Goal: Task Accomplishment & Management: Manage account settings

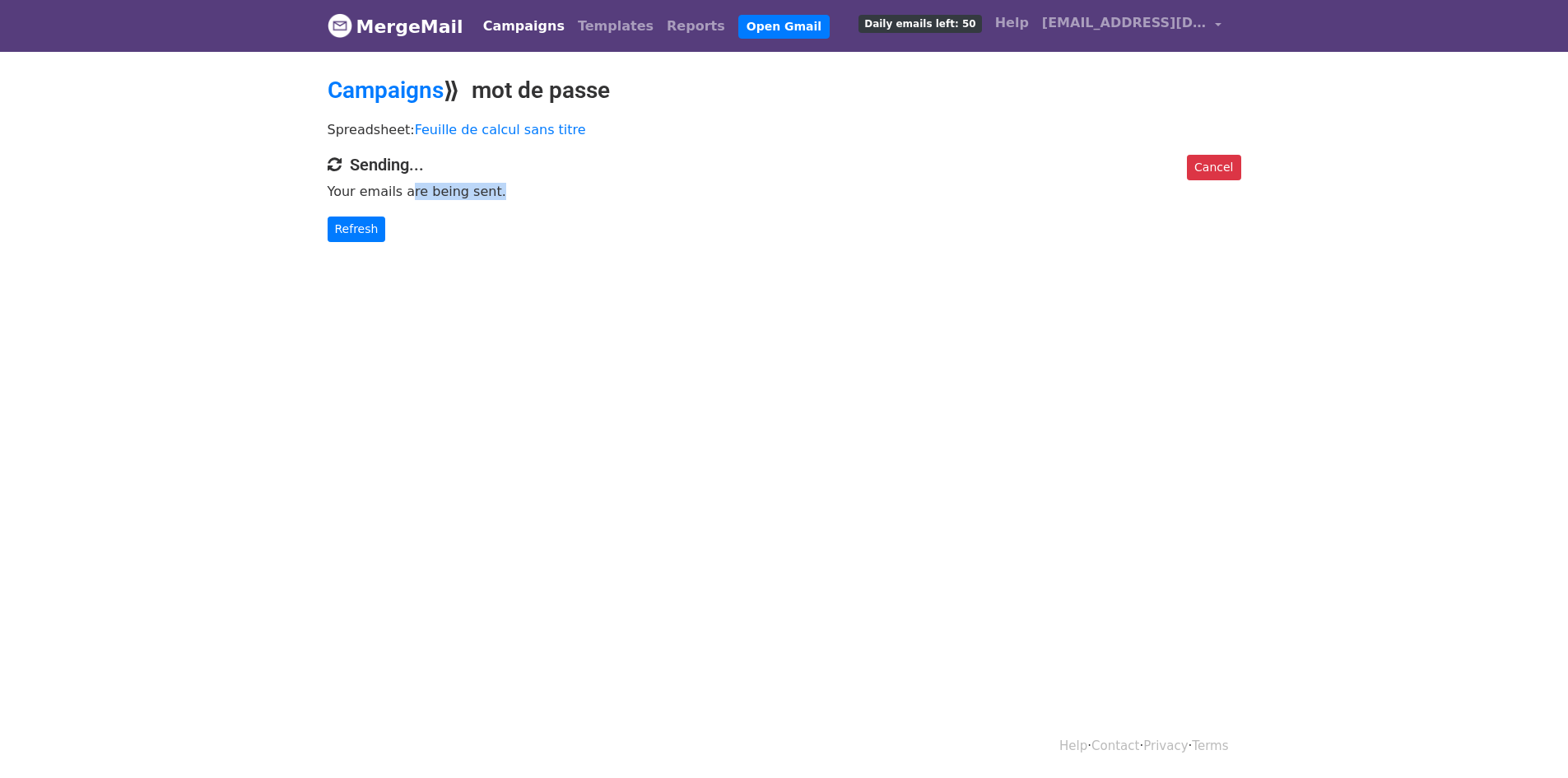
drag, startPoint x: 405, startPoint y: 189, endPoint x: 845, endPoint y: 179, distance: 440.1
click at [488, 190] on p "Your emails are being sent." at bounding box center [784, 191] width 914 height 17
click at [1215, 162] on link "Cancel" at bounding box center [1214, 168] width 54 height 26
click at [866, 87] on h2 "Campaigns ⟫ mot de passe" at bounding box center [784, 90] width 914 height 28
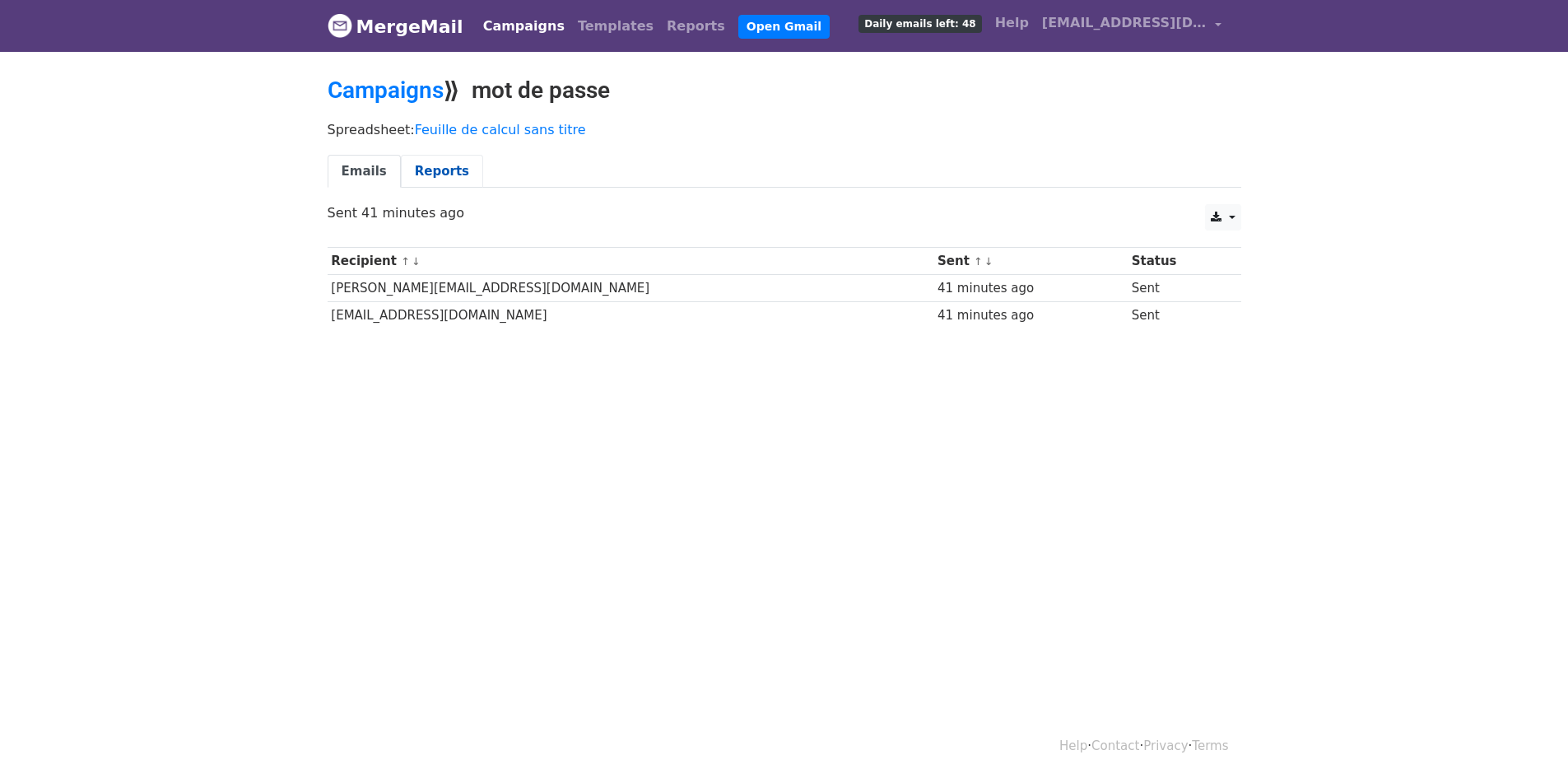
click at [435, 176] on link "Reports" at bounding box center [442, 171] width 82 height 34
click at [410, 89] on link "Campaigns" at bounding box center [385, 90] width 116 height 27
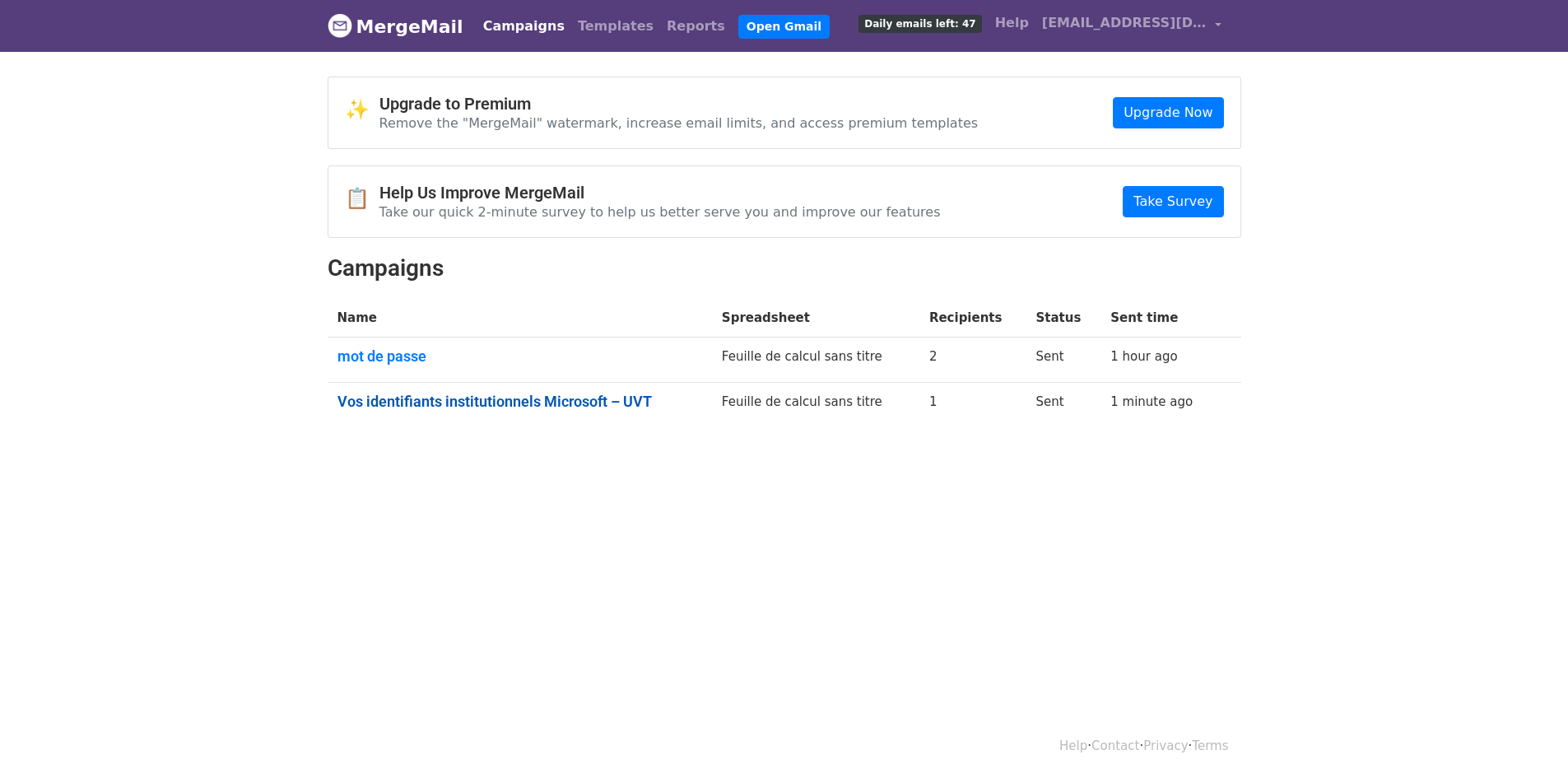
click at [496, 393] on link "Vos identifiants institutionnels Microsoft – UVT" at bounding box center [519, 402] width 364 height 18
click at [422, 394] on link "Vos identifiants institutionnels Microsoft – UVT" at bounding box center [516, 402] width 358 height 18
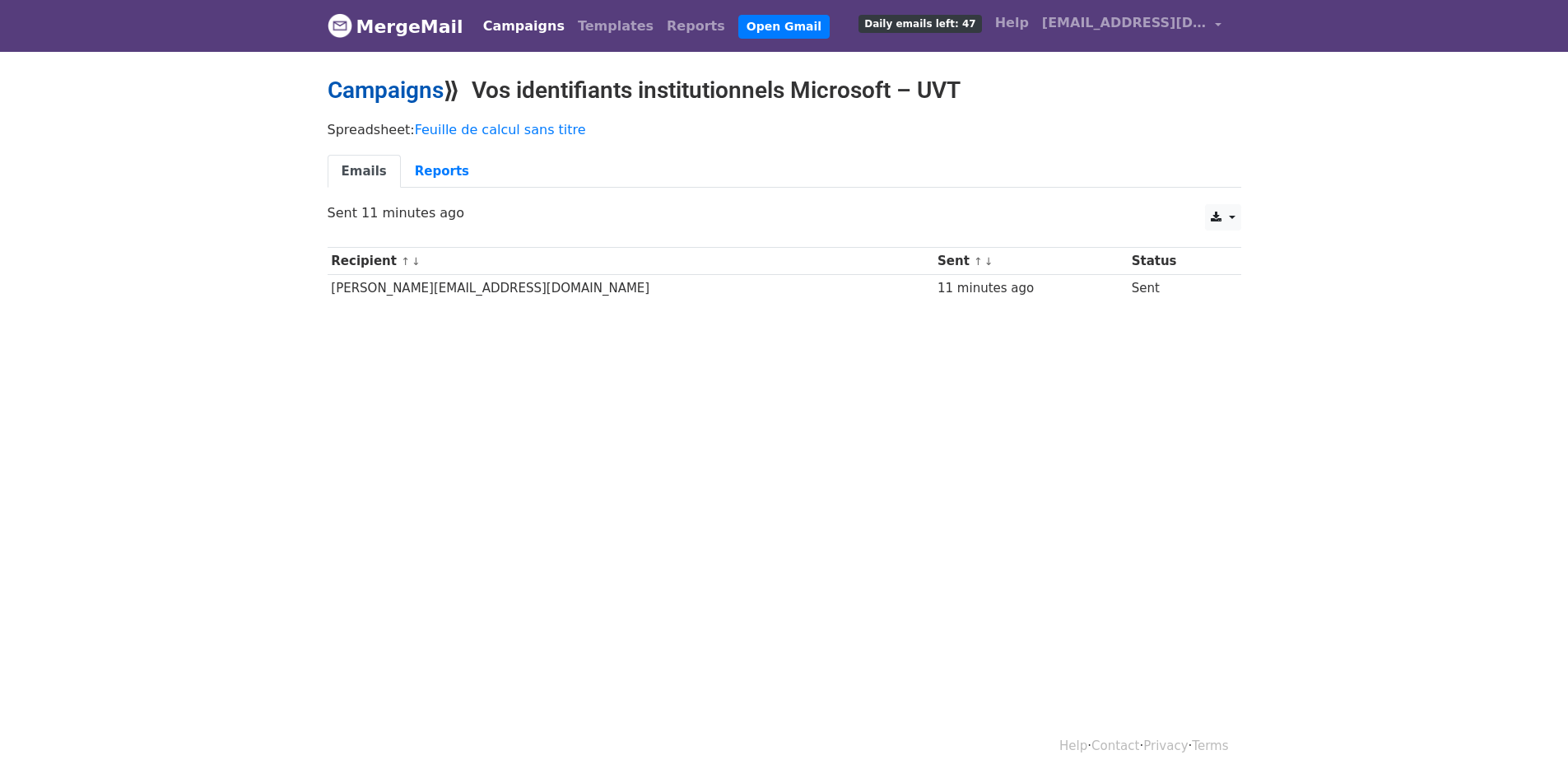
click at [401, 87] on link "Campaigns" at bounding box center [385, 90] width 116 height 27
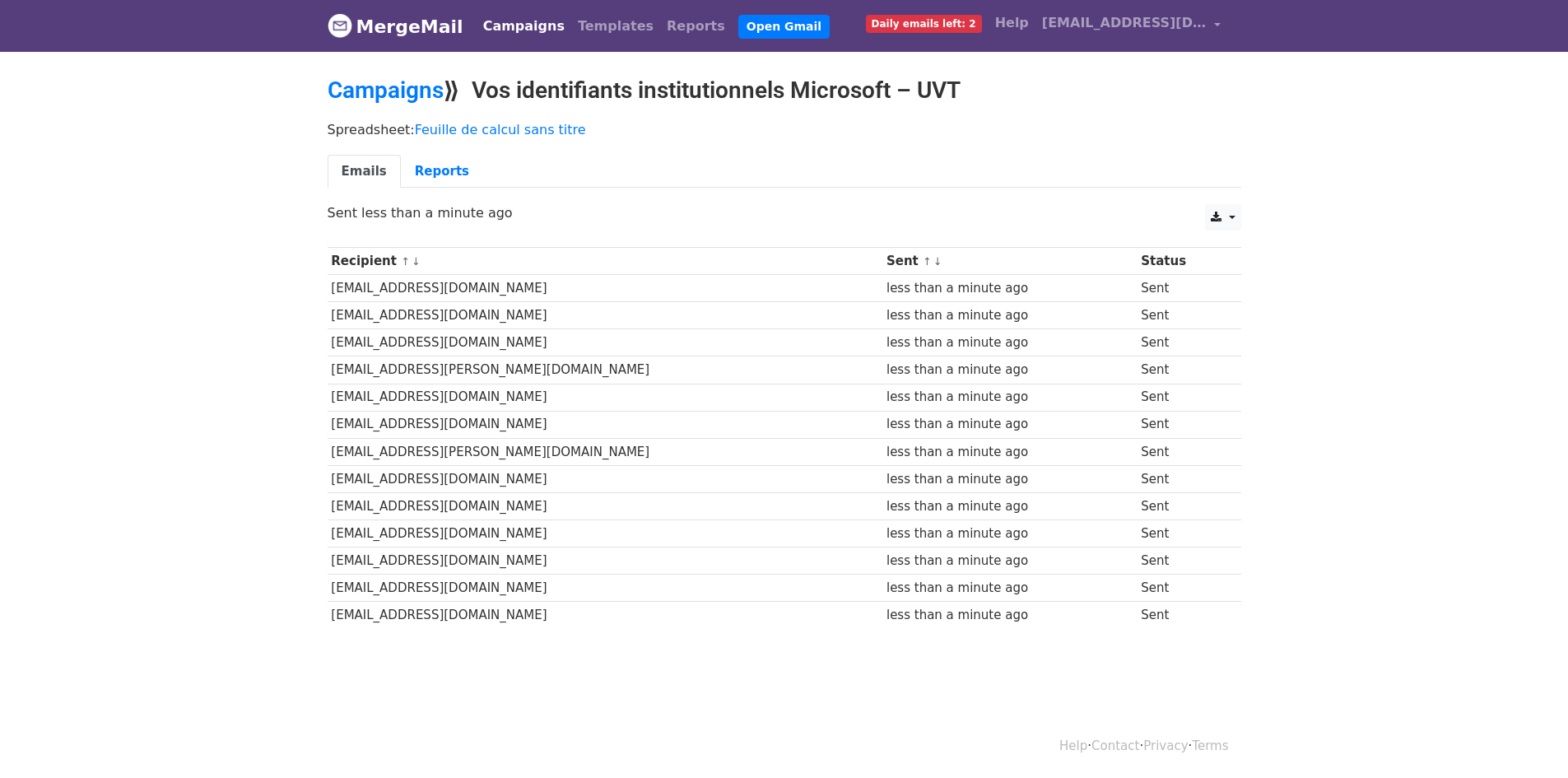
drag, startPoint x: 517, startPoint y: 610, endPoint x: 570, endPoint y: 610, distance: 53.0
click at [570, 610] on td "[EMAIL_ADDRESS][DOMAIN_NAME]" at bounding box center [606, 615] width 556 height 27
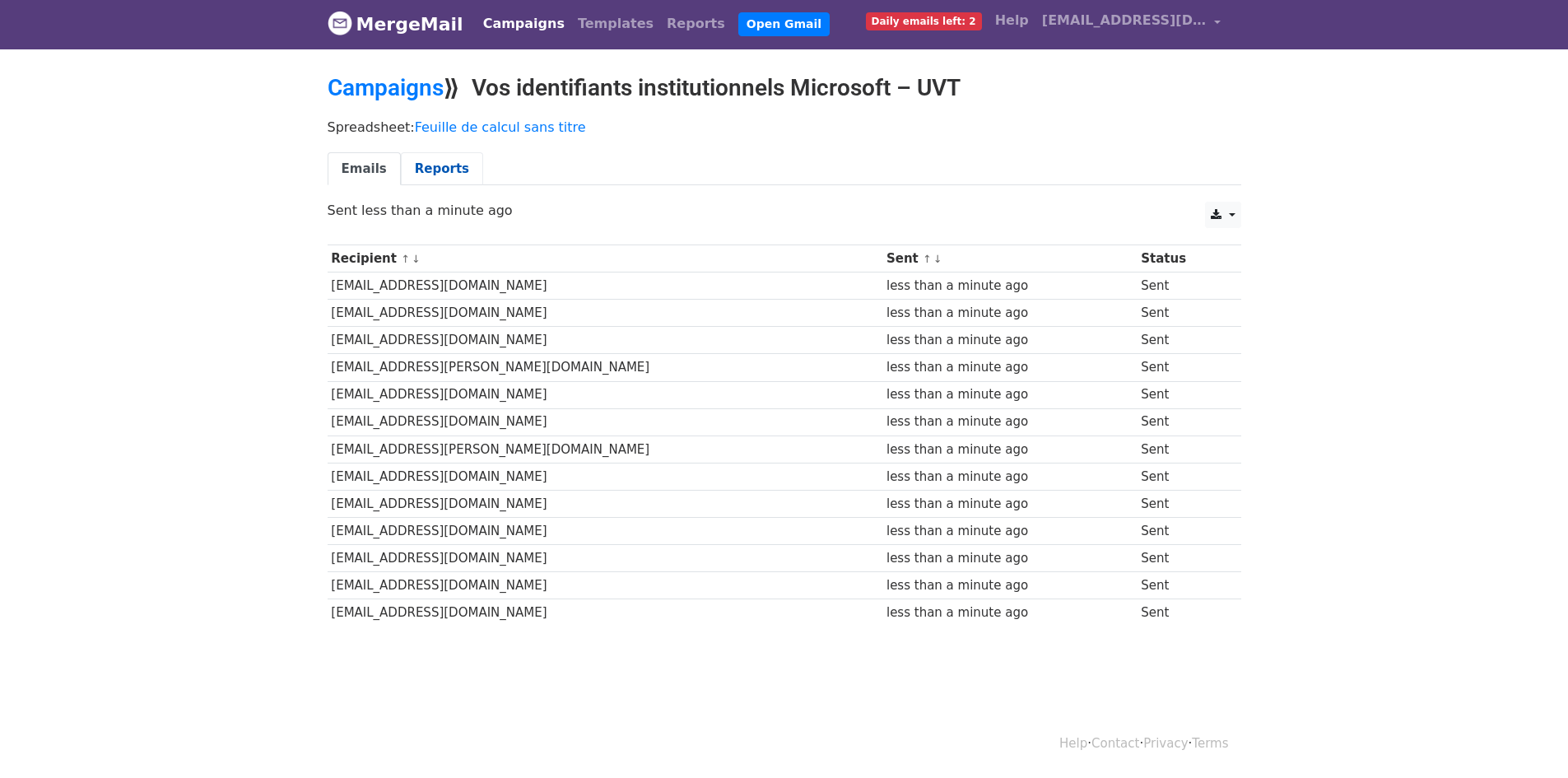
click at [438, 174] on link "Reports" at bounding box center [442, 169] width 82 height 34
